Goal: Navigation & Orientation: Find specific page/section

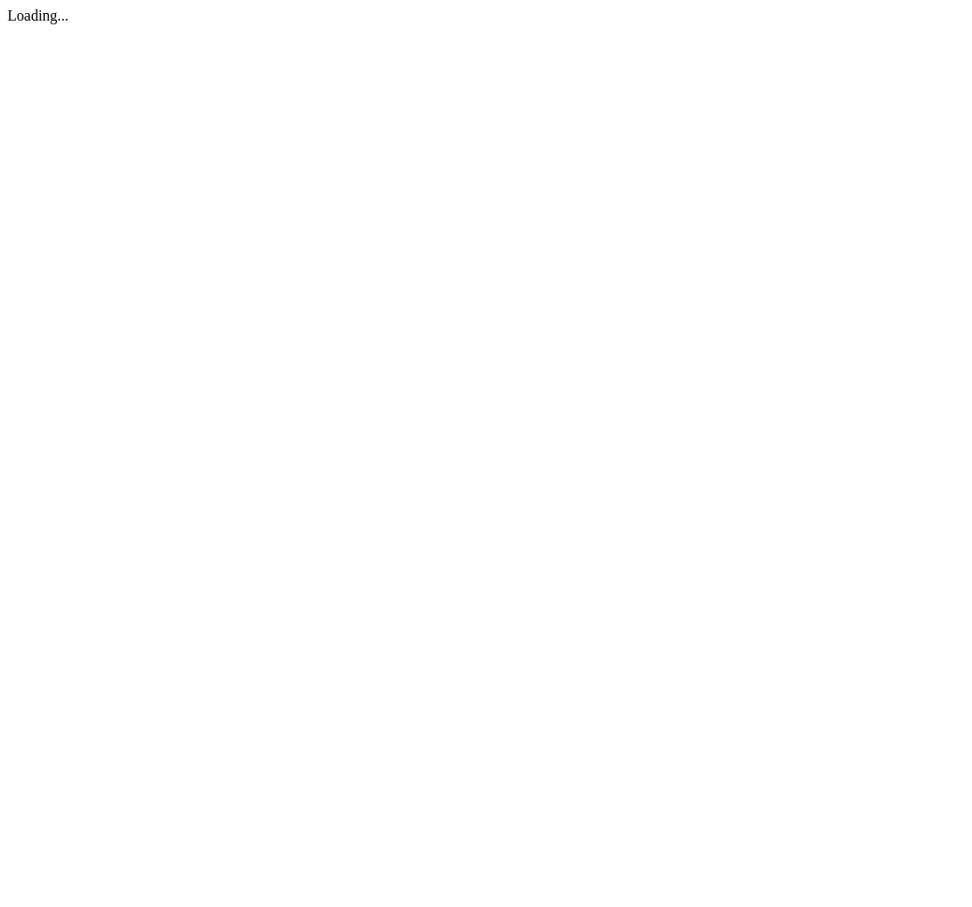
click at [376, 24] on div "Loading..." at bounding box center [485, 15] width 957 height 17
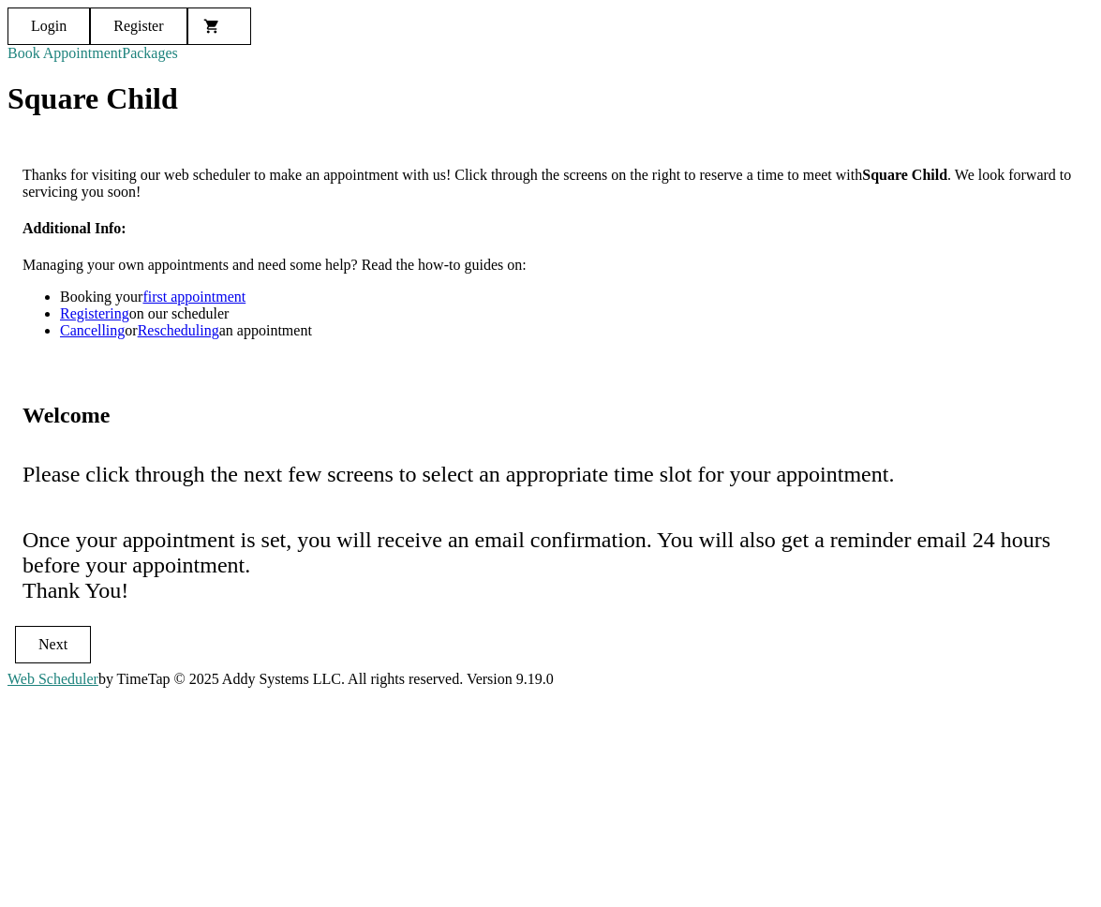
click at [952, 447] on mat-card-header "Welcome" at bounding box center [550, 408] width 1086 height 78
click at [364, 148] on div "Login Register Book Appointment Packages Square Child Thanks for visiting our w…" at bounding box center [550, 338] width 1086 height 663
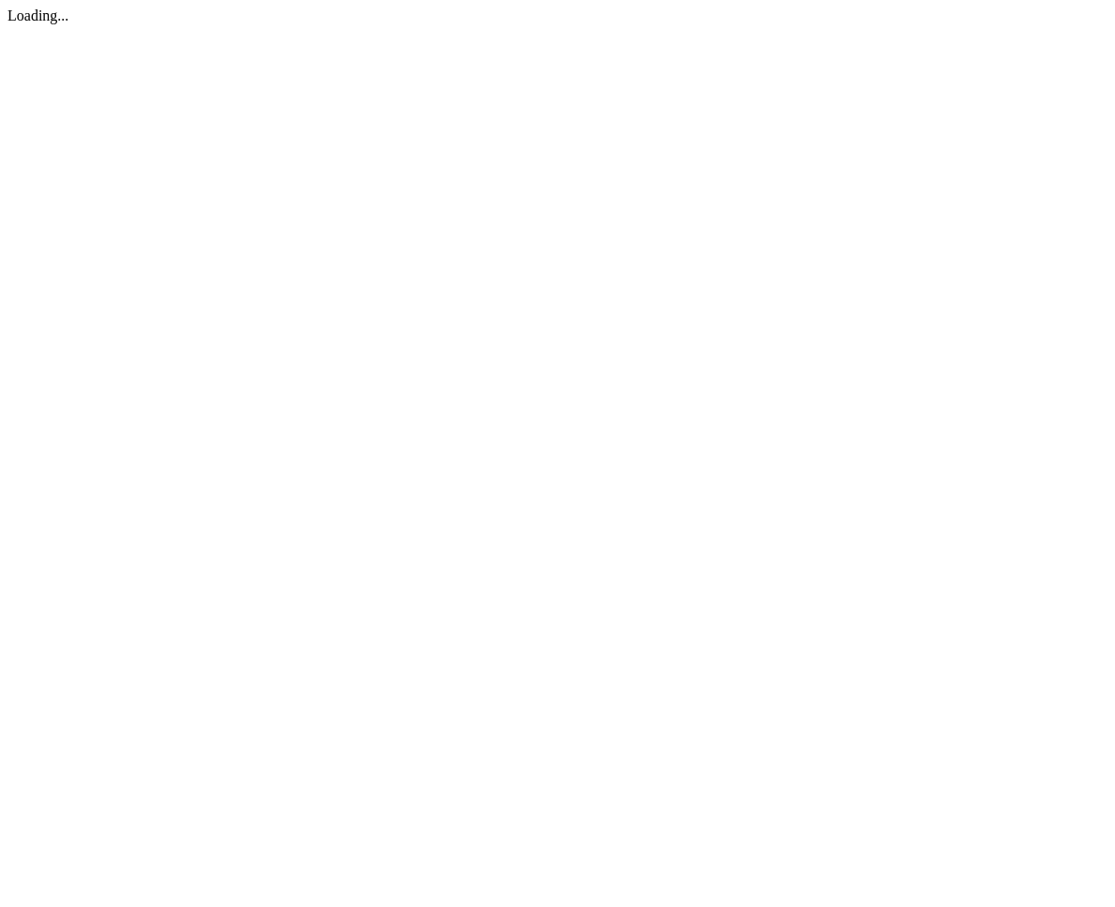
click at [330, 32] on html "Loading..." at bounding box center [557, 16] width 1115 height 32
click at [622, 32] on html "Loading..." at bounding box center [557, 16] width 1115 height 32
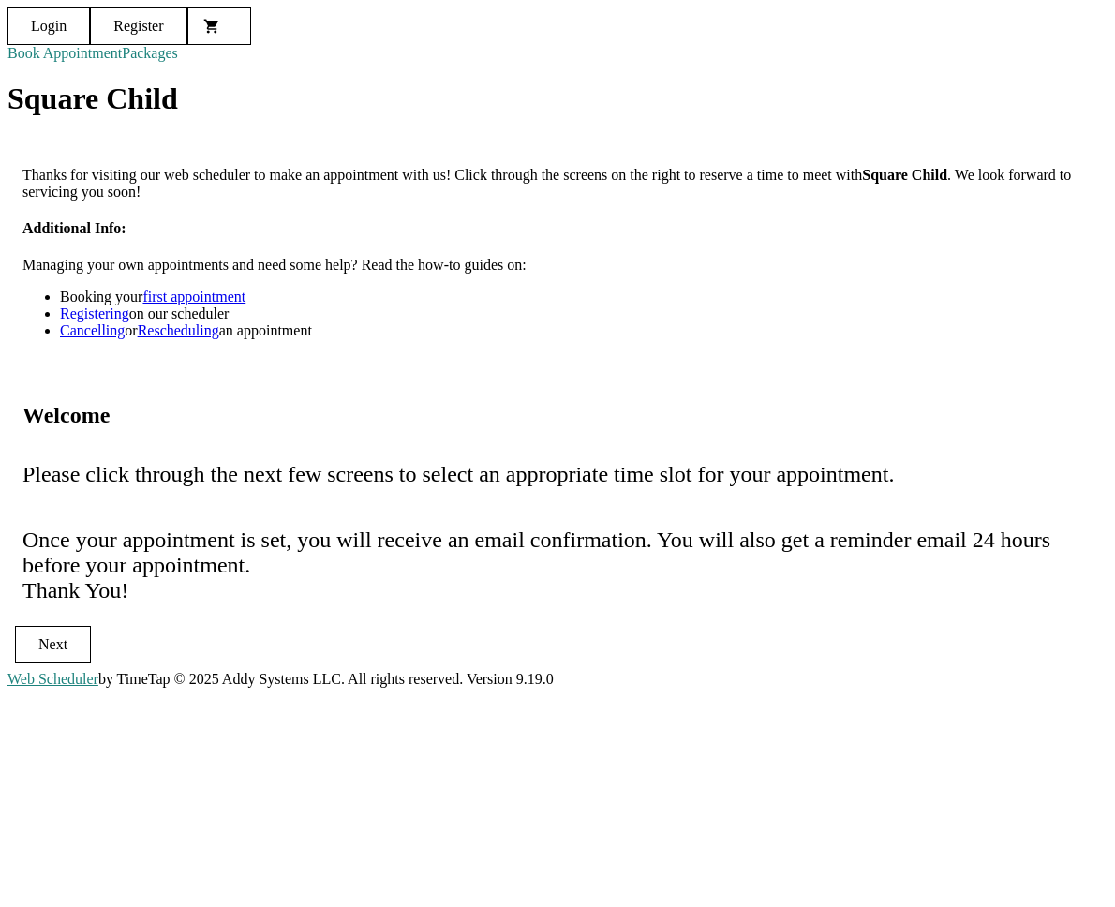
click at [178, 61] on link "Packages" at bounding box center [150, 53] width 56 height 16
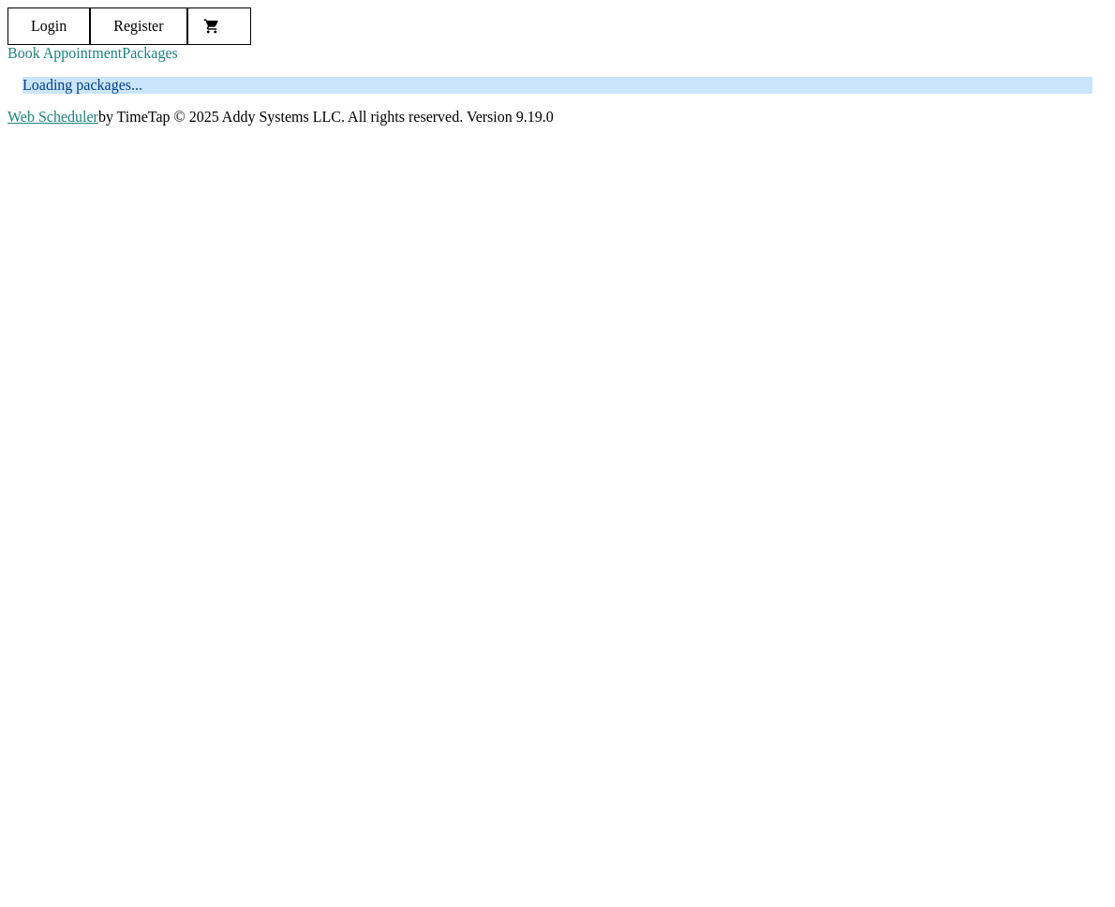
click at [597, 109] on div "Login Register Book Appointment Packages Loading packages..." at bounding box center [557, 57] width 1100 height 101
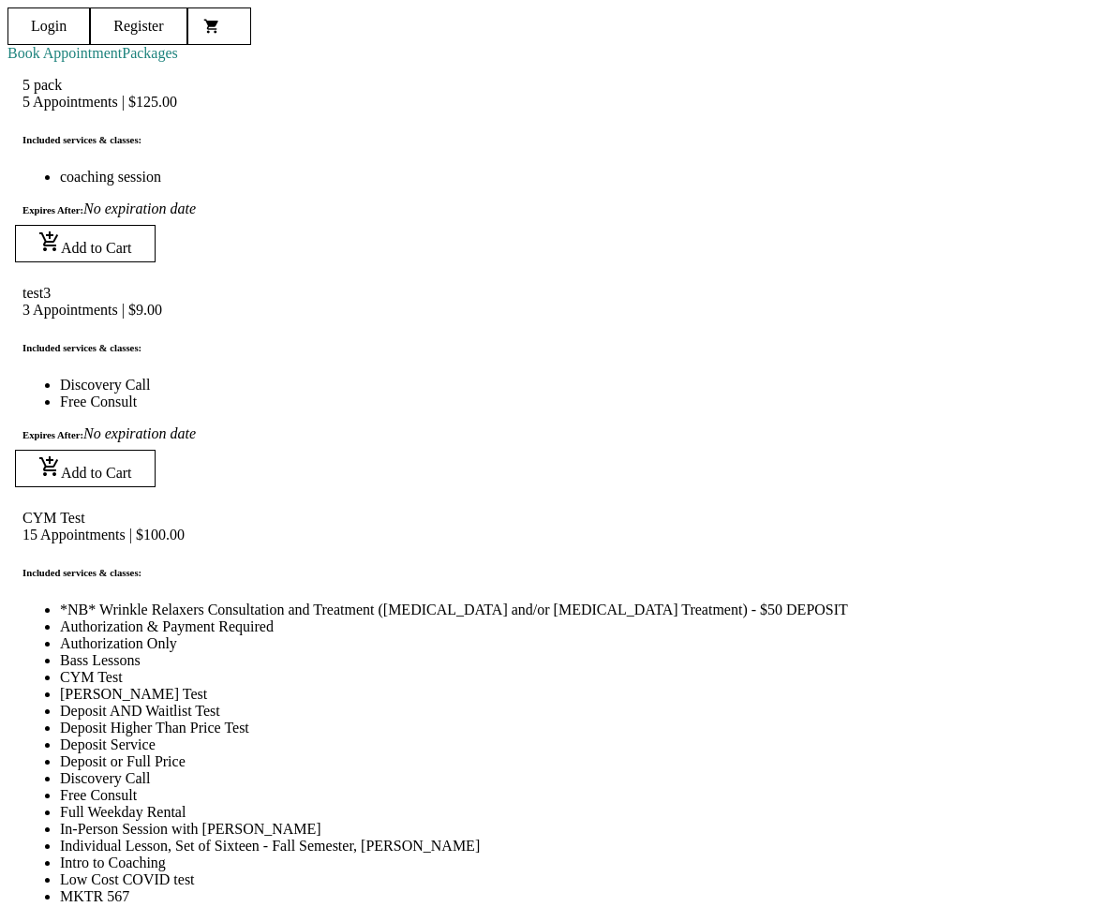
click at [122, 61] on link "Book Appointment" at bounding box center [64, 53] width 114 height 16
